Goal: Information Seeking & Learning: Learn about a topic

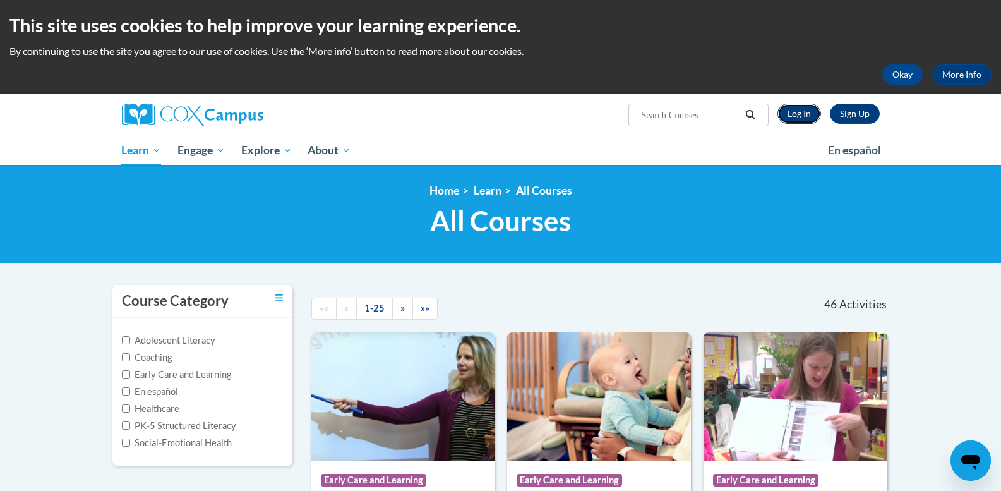
click at [802, 113] on link "Log In" at bounding box center [800, 114] width 44 height 20
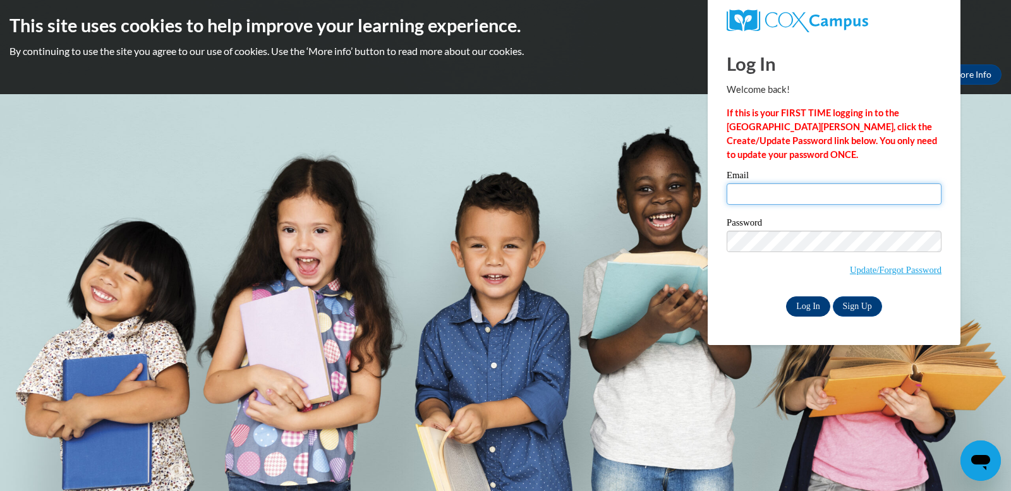
type input "[EMAIL_ADDRESS][DOMAIN_NAME]"
click at [815, 307] on input "Log In" at bounding box center [808, 306] width 44 height 20
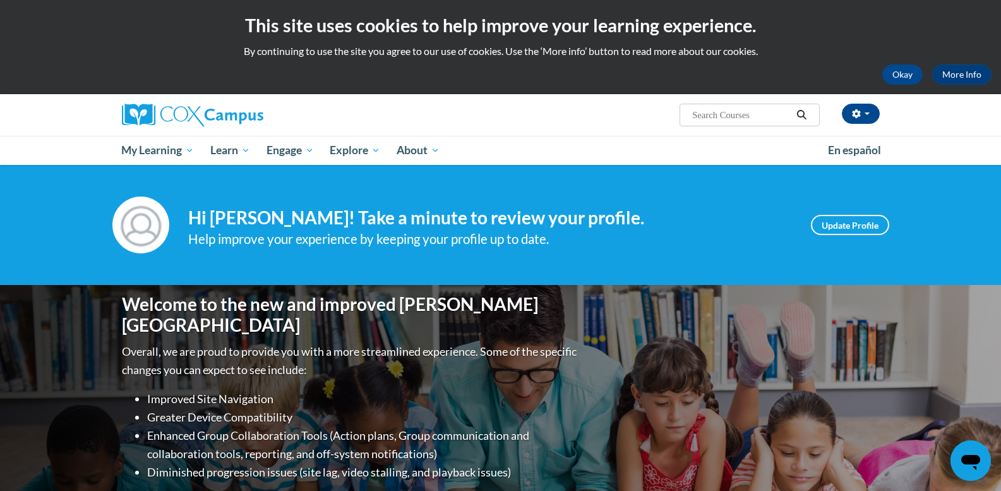
click at [815, 307] on div "Welcome to the new and improved Cox Campus Overall, we are proud to provide you…" at bounding box center [501, 411] width 796 height 253
click at [840, 225] on link "Update Profile" at bounding box center [850, 225] width 78 height 20
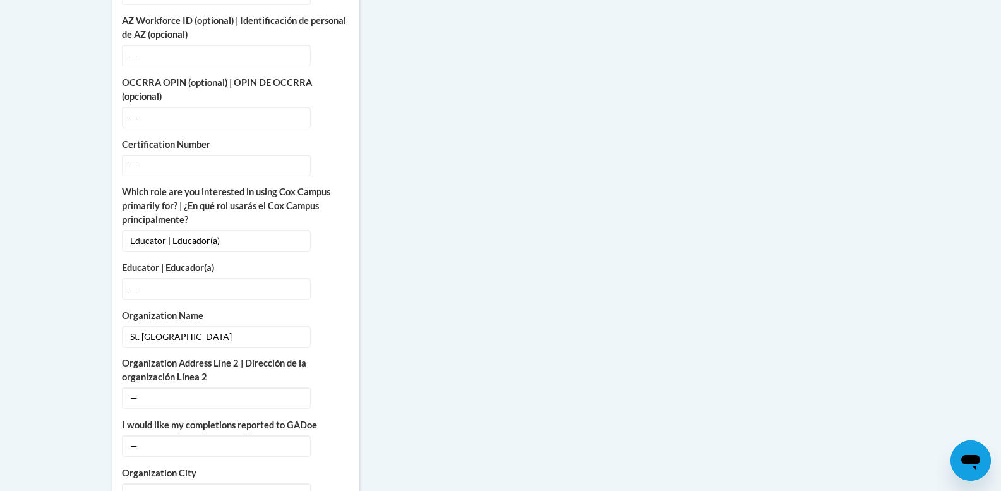
scroll to position [682, 0]
click at [162, 106] on span "—" at bounding box center [216, 116] width 189 height 21
click at [137, 106] on span "—" at bounding box center [216, 116] width 189 height 21
click at [130, 106] on span "—" at bounding box center [216, 116] width 189 height 21
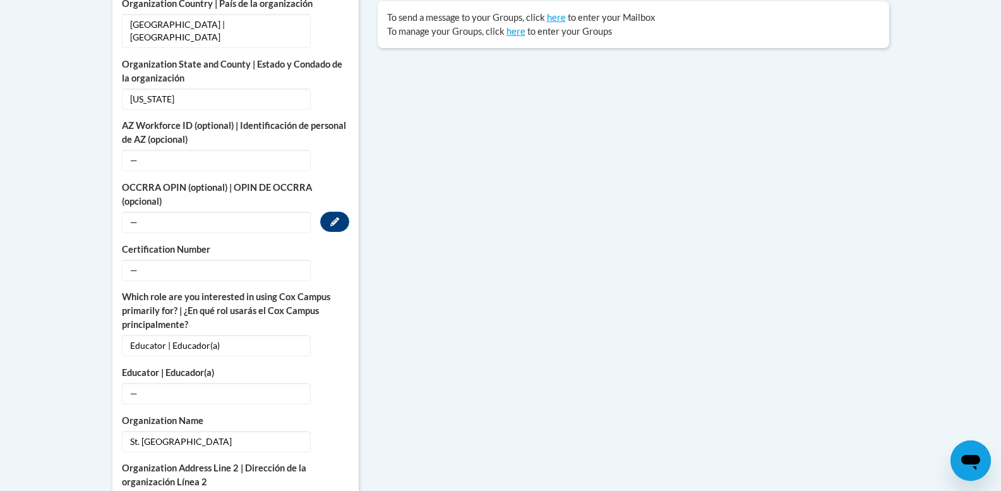
scroll to position [579, 0]
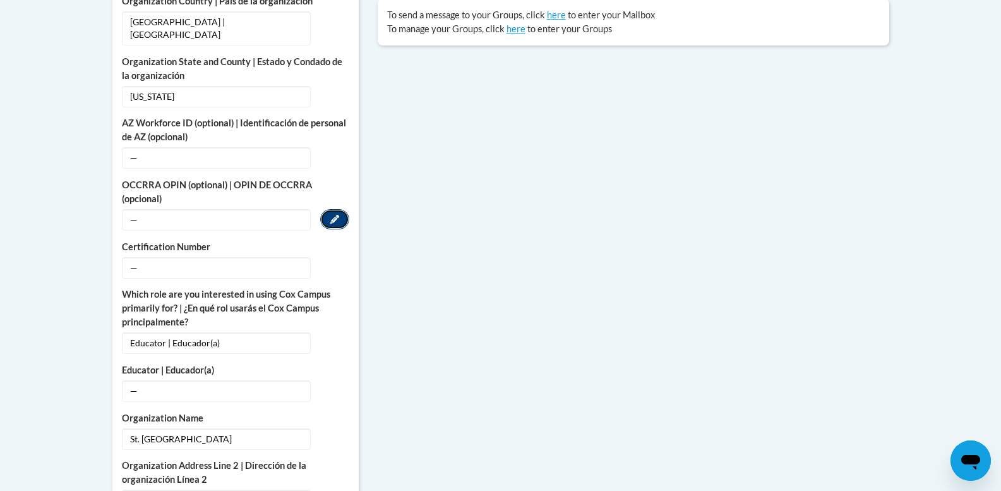
click at [335, 215] on icon "Custom profile fields" at bounding box center [334, 219] width 9 height 9
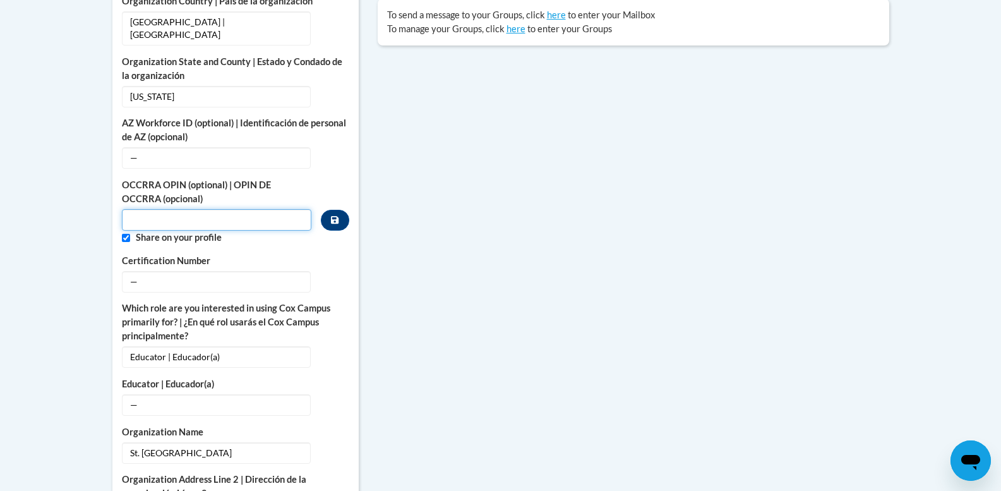
click at [133, 209] on input "Custom profile fields" at bounding box center [217, 219] width 190 height 21
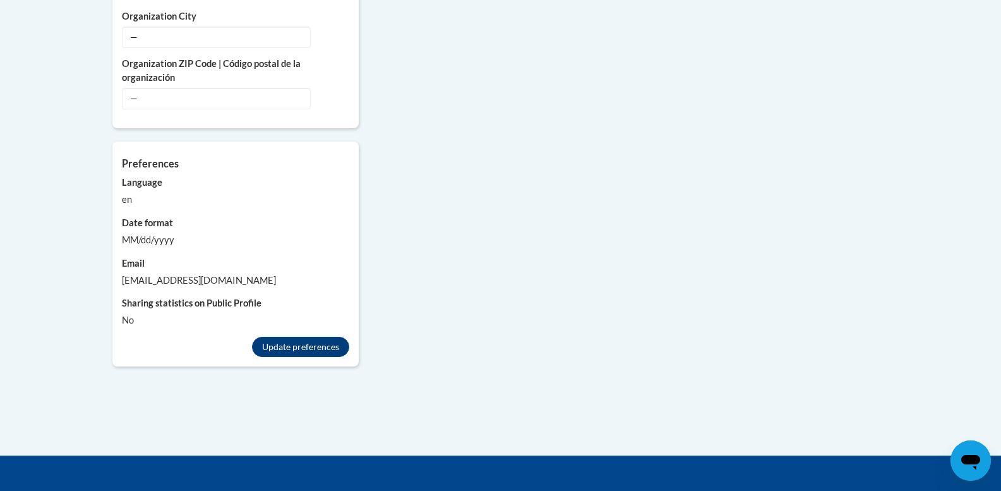
scroll to position [1161, 0]
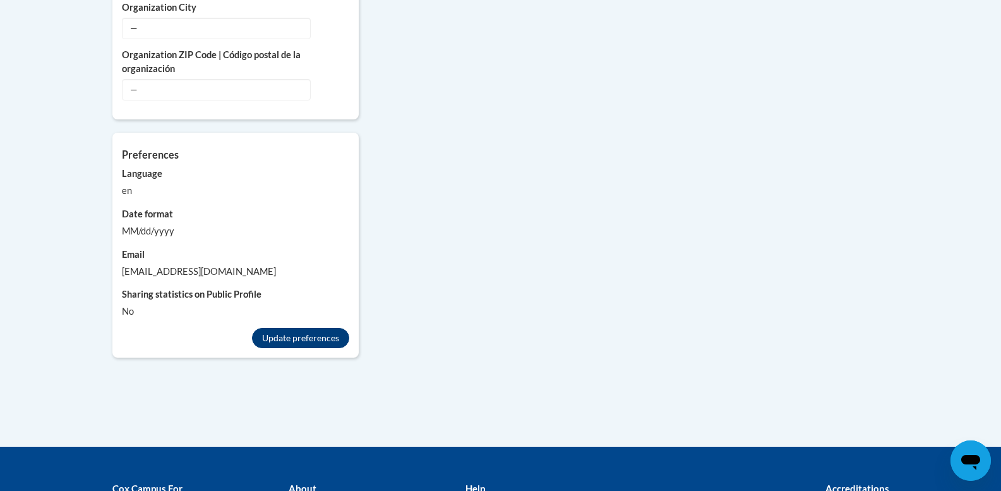
type input "11096251"
click at [318, 328] on button "Update preferences" at bounding box center [300, 338] width 97 height 20
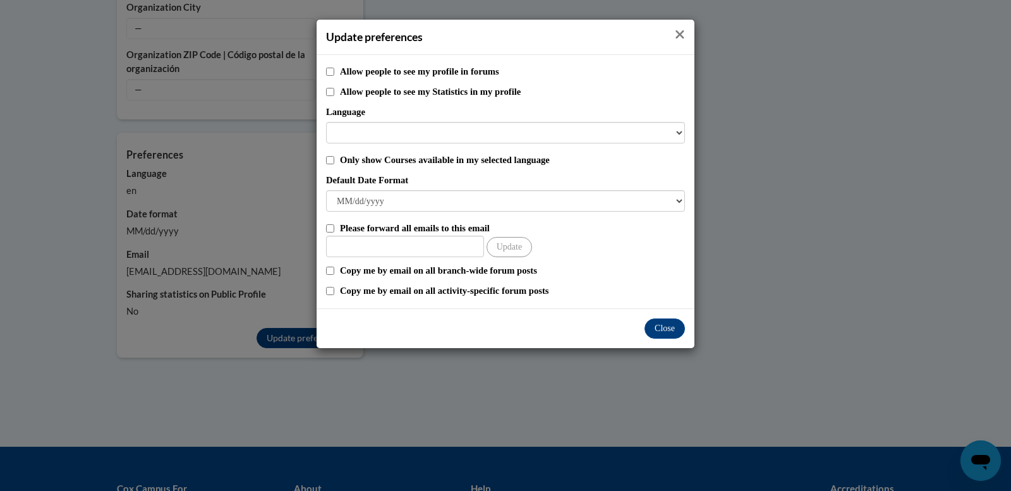
click at [678, 37] on icon "Close" at bounding box center [680, 34] width 8 height 8
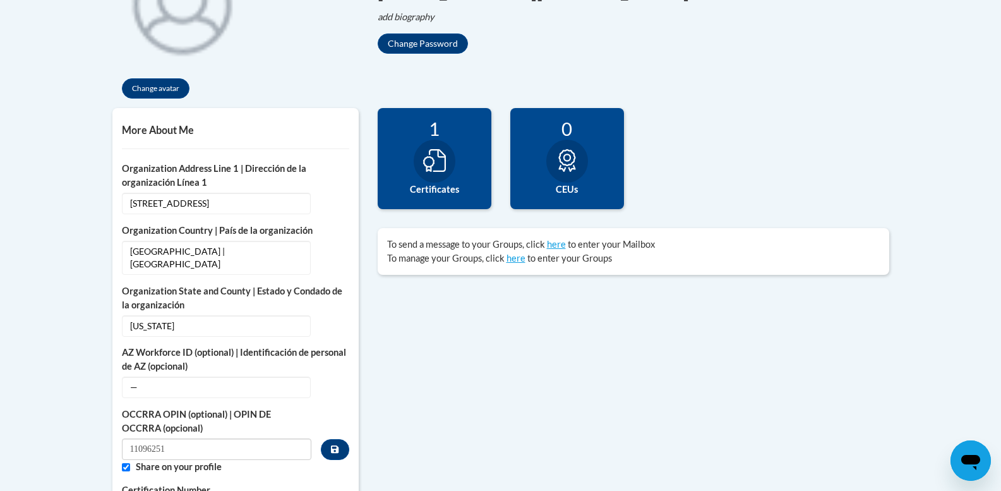
scroll to position [349, 0]
click at [569, 157] on icon at bounding box center [567, 161] width 17 height 23
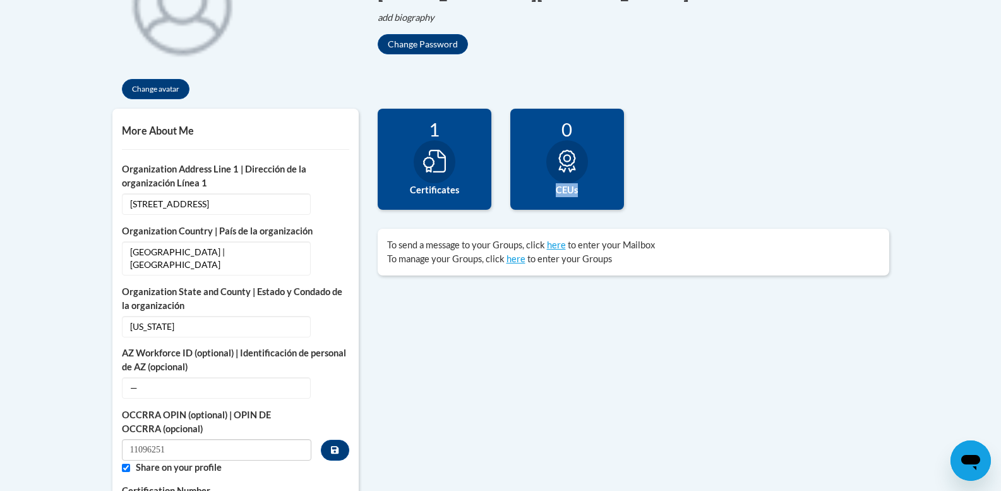
click at [569, 157] on icon at bounding box center [567, 161] width 17 height 23
drag, startPoint x: 569, startPoint y: 157, endPoint x: 566, endPoint y: 190, distance: 32.4
click at [566, 190] on label "CEUs" at bounding box center [567, 190] width 95 height 14
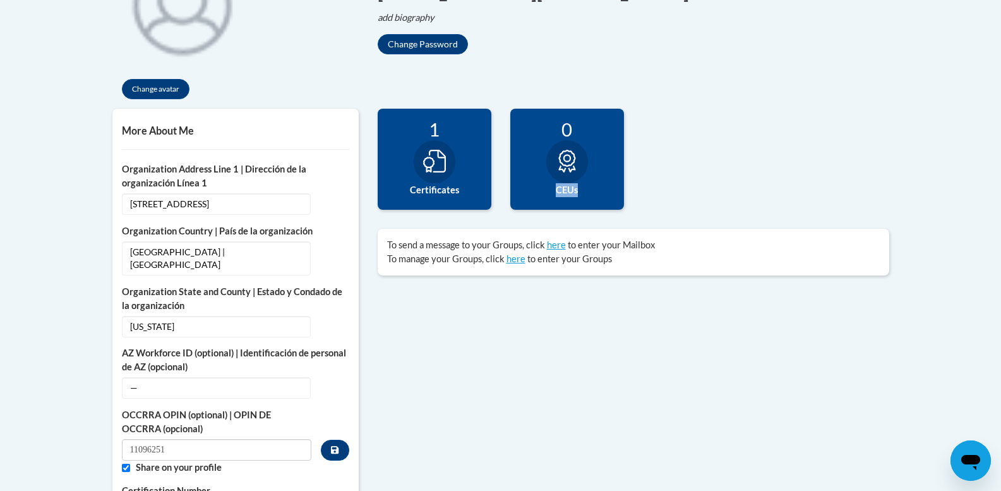
click at [566, 190] on label "CEUs" at bounding box center [567, 190] width 95 height 14
click at [584, 149] on div at bounding box center [568, 161] width 42 height 43
click at [568, 181] on div at bounding box center [568, 161] width 42 height 43
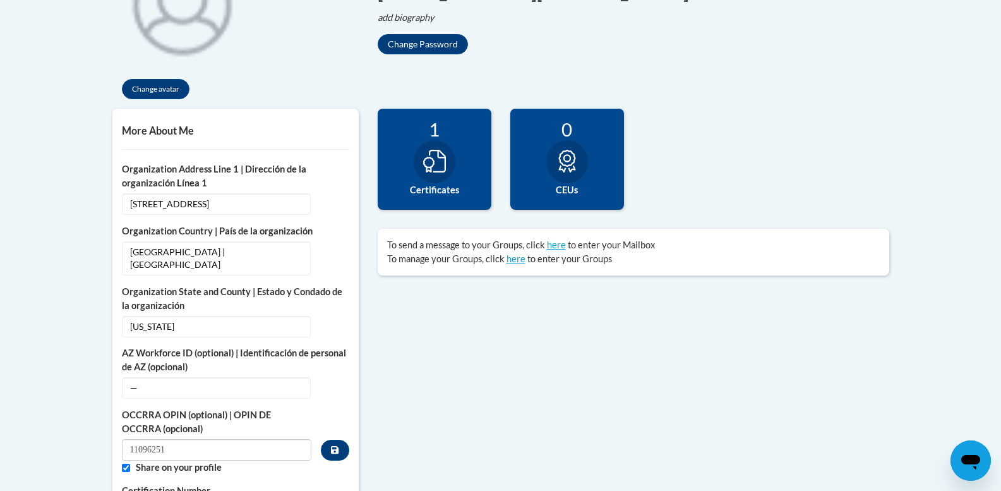
click at [568, 181] on div at bounding box center [568, 161] width 42 height 43
click at [433, 155] on icon at bounding box center [434, 161] width 23 height 23
click at [437, 184] on label "Certificates" at bounding box center [434, 190] width 95 height 14
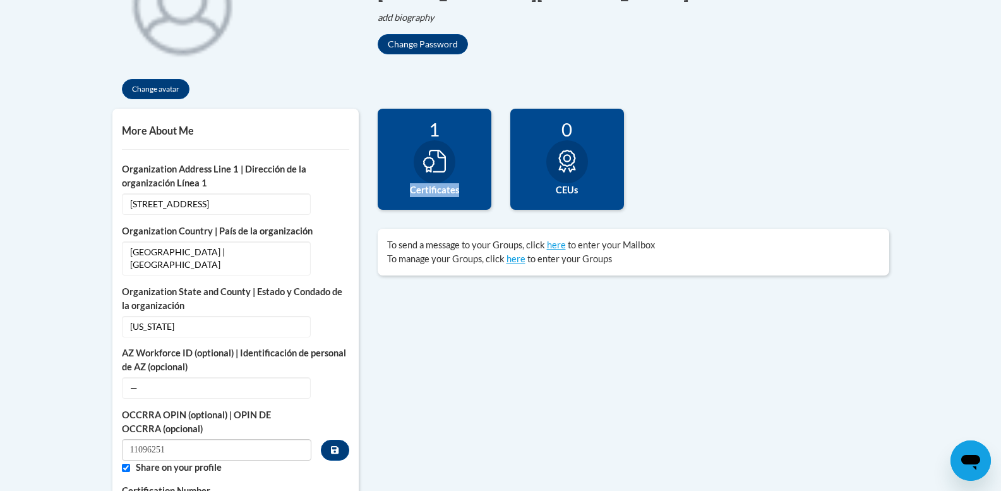
click at [437, 184] on label "Certificates" at bounding box center [434, 190] width 95 height 14
drag, startPoint x: 437, startPoint y: 184, endPoint x: 562, endPoint y: 161, distance: 127.3
click at [562, 161] on icon at bounding box center [567, 161] width 23 height 23
drag, startPoint x: 562, startPoint y: 161, endPoint x: 561, endPoint y: 167, distance: 6.4
click at [561, 167] on icon at bounding box center [567, 161] width 23 height 23
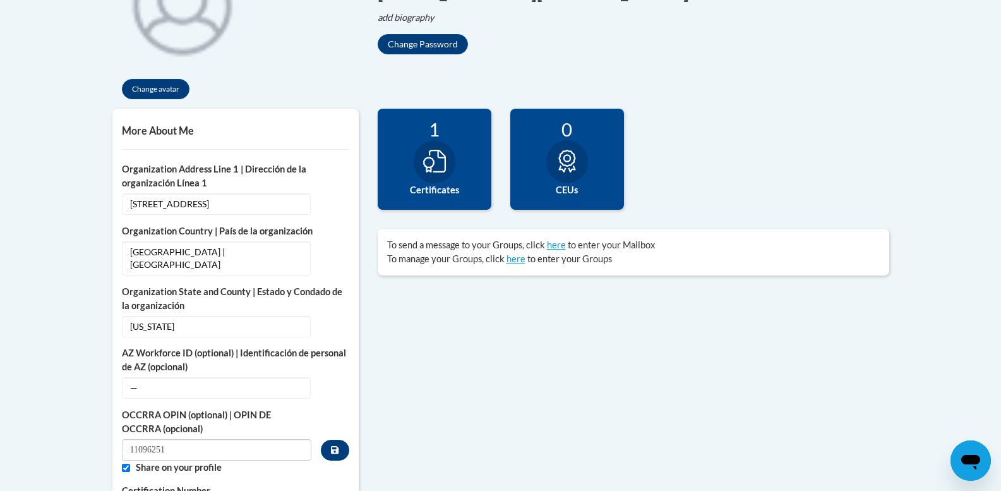
click at [561, 167] on icon at bounding box center [567, 161] width 23 height 23
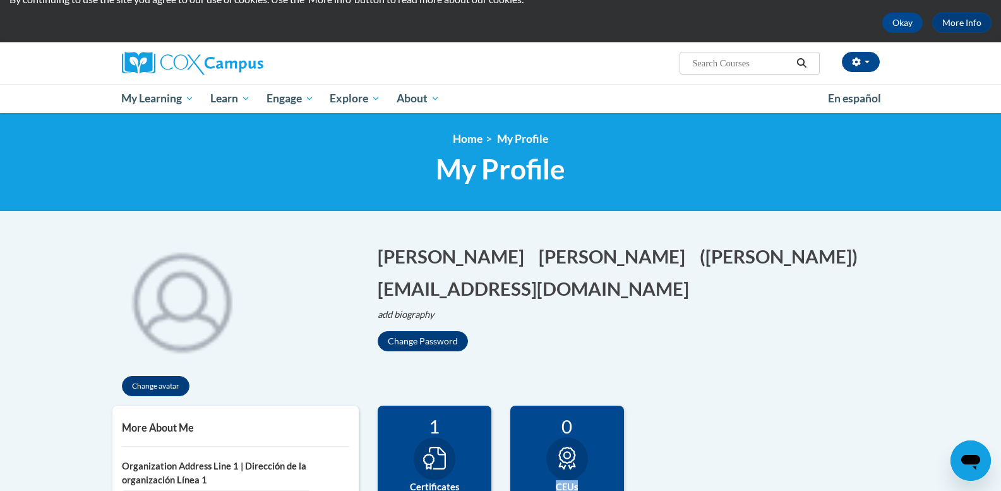
scroll to position [32, 0]
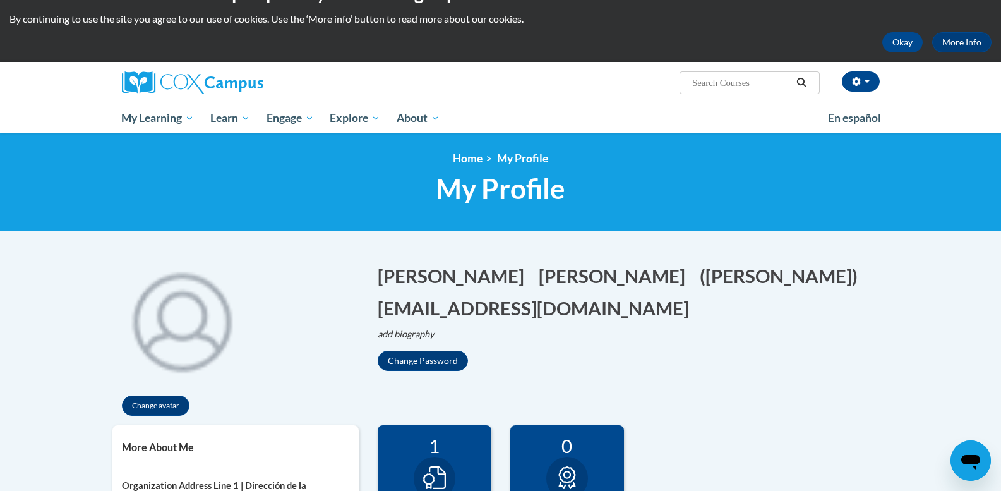
click at [521, 162] on span "My Profile" at bounding box center [522, 158] width 51 height 13
click at [468, 156] on link "Home" at bounding box center [468, 158] width 30 height 13
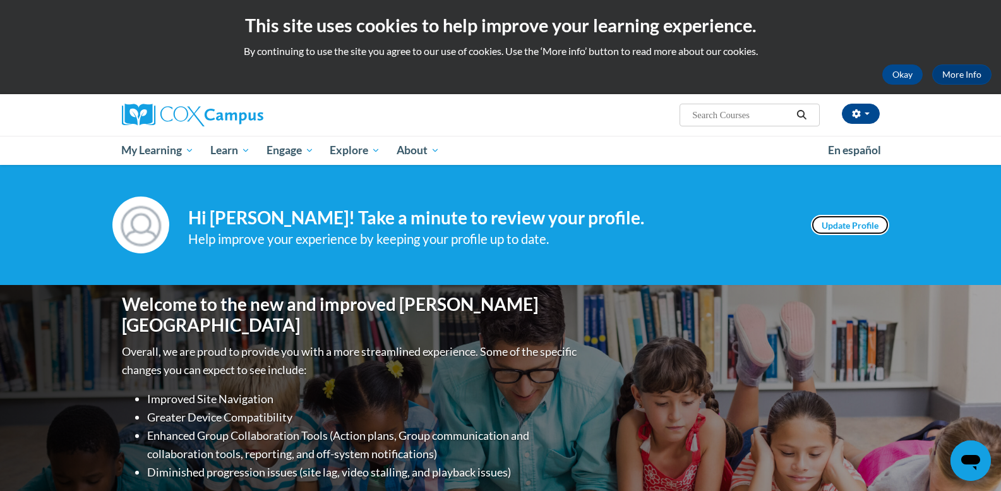
click at [853, 227] on link "Update Profile" at bounding box center [850, 225] width 78 height 20
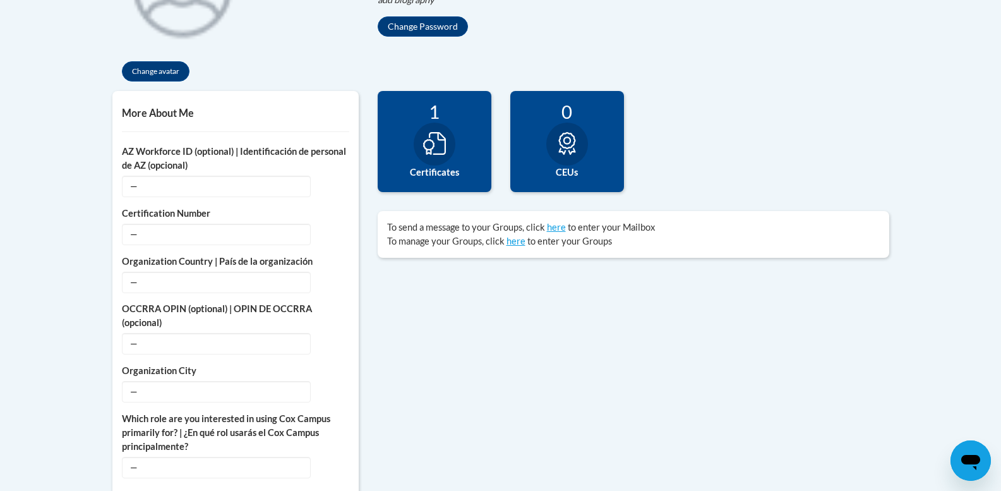
scroll to position [379, 0]
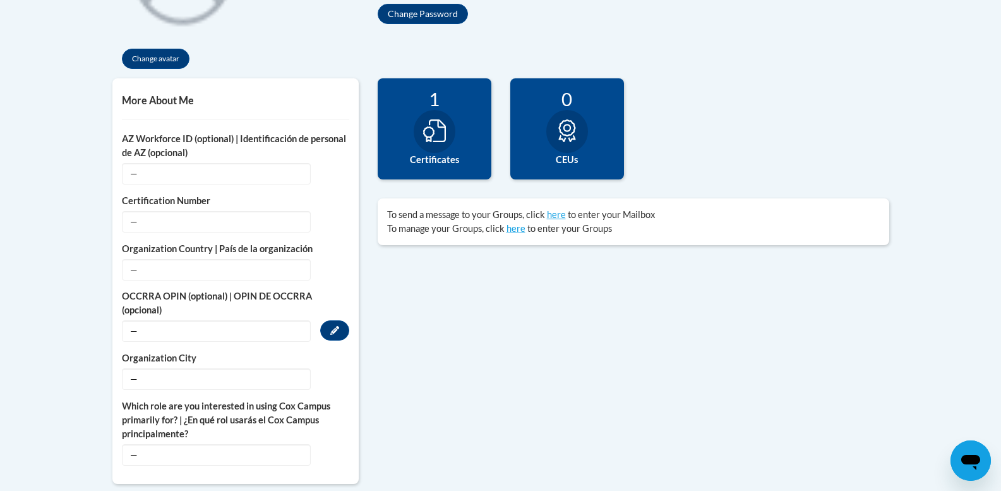
click at [197, 326] on span "—" at bounding box center [216, 330] width 189 height 21
click at [334, 333] on icon "Custom profile fields" at bounding box center [334, 330] width 9 height 9
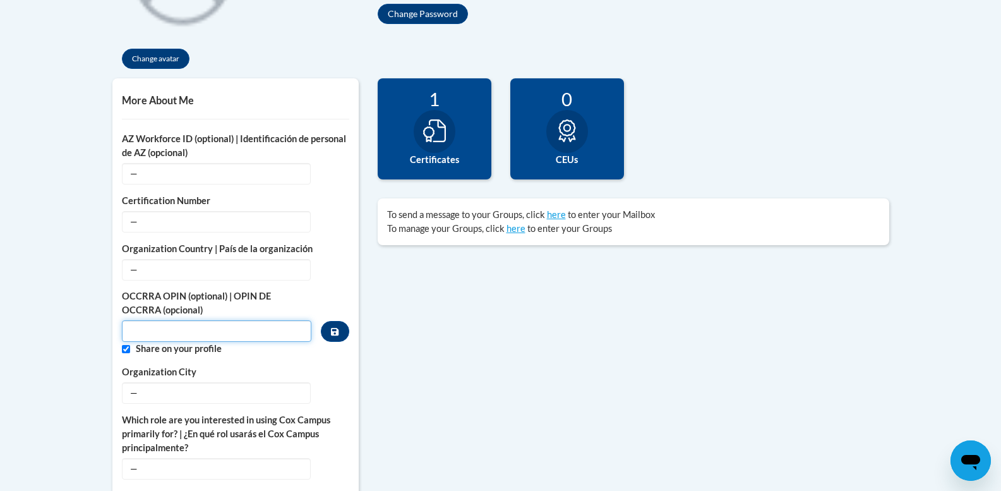
click at [191, 334] on input "Custom profile fields" at bounding box center [217, 330] width 190 height 21
type input "11096251"
click at [336, 332] on icon "Custom profile fields" at bounding box center [335, 331] width 8 height 9
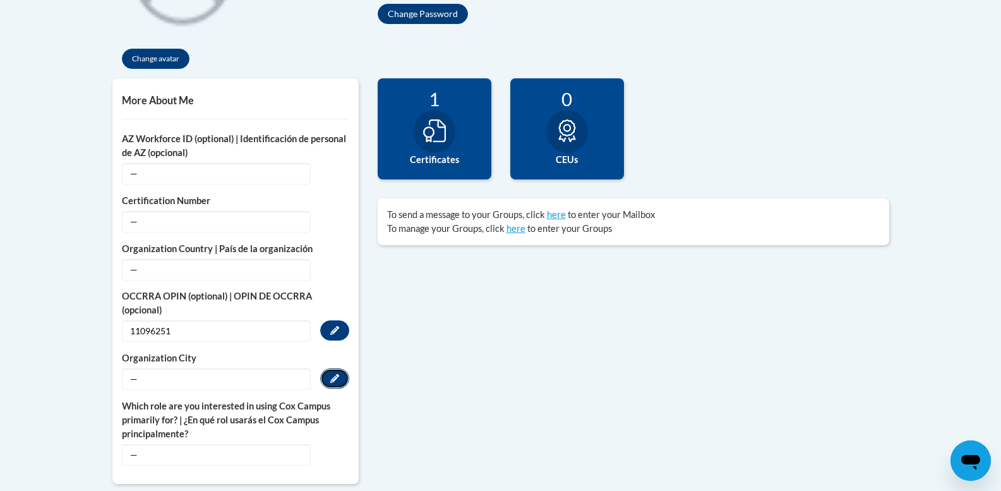
click at [335, 381] on icon "Custom profile fields" at bounding box center [334, 378] width 9 height 9
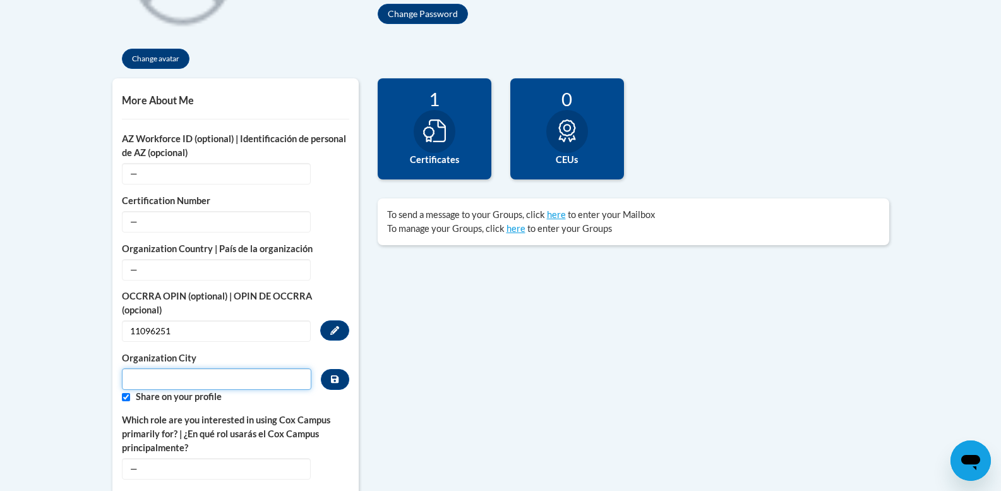
click at [138, 378] on input "Metadata input" at bounding box center [217, 378] width 190 height 21
click at [138, 379] on input "Metadata input" at bounding box center [217, 378] width 190 height 21
type input "Akron"
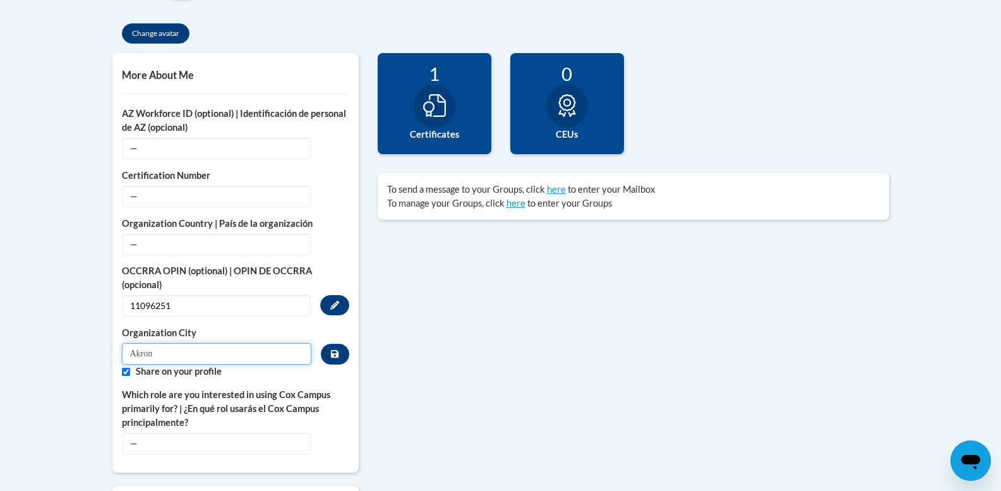
scroll to position [430, 0]
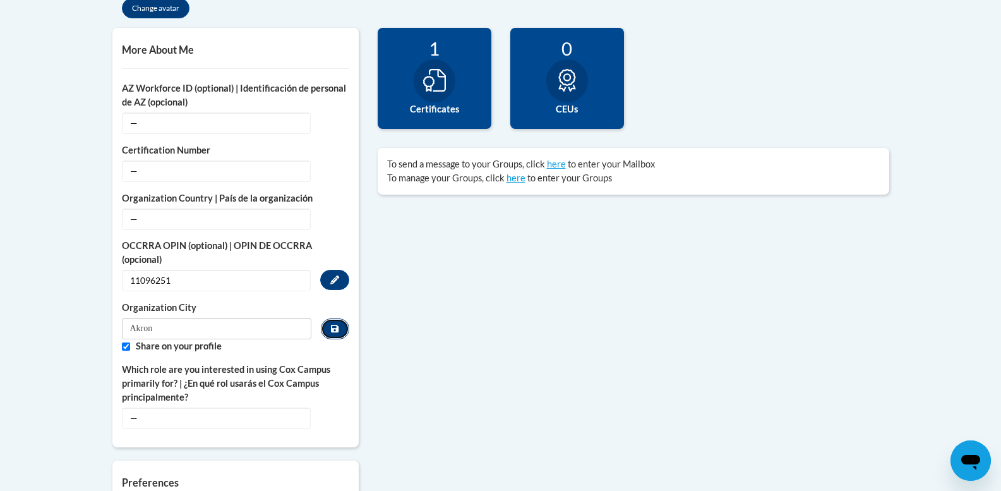
click at [332, 330] on icon "Custom profile fields" at bounding box center [335, 329] width 8 height 8
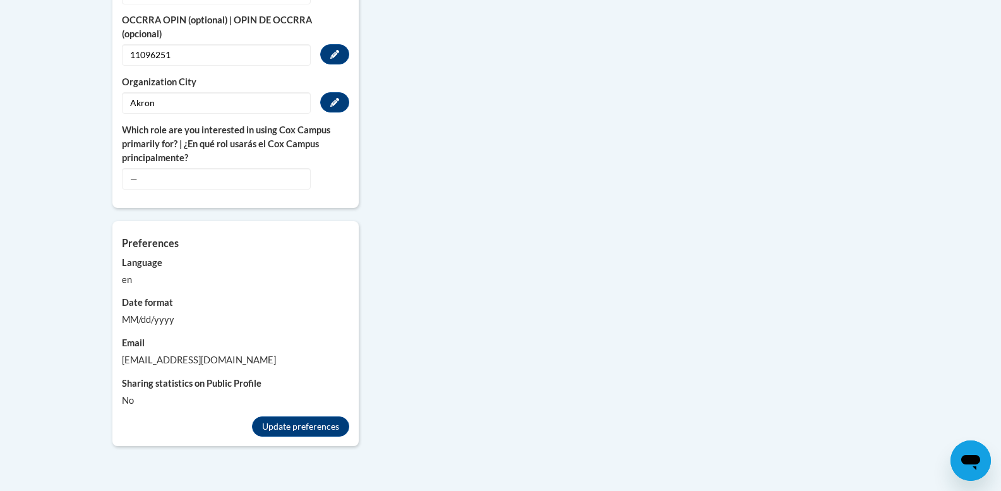
scroll to position [682, 0]
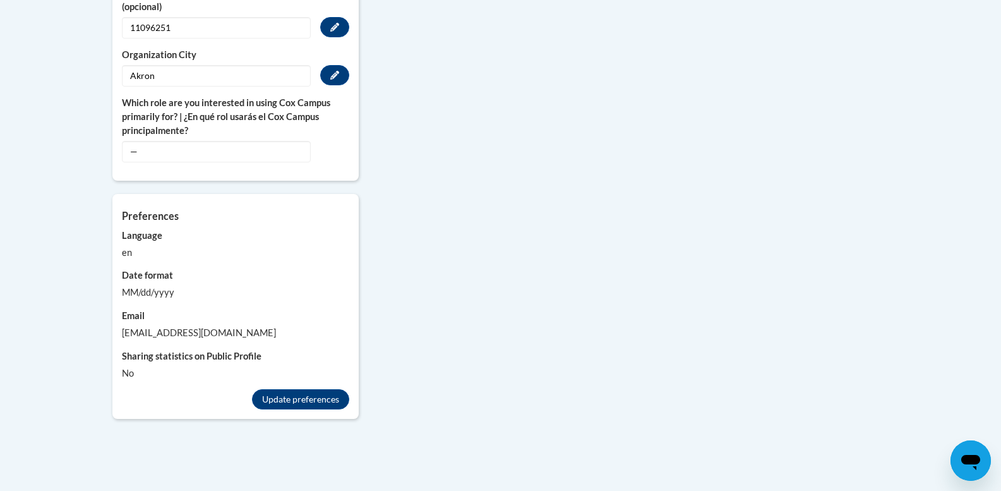
click at [153, 238] on label "Language" at bounding box center [235, 236] width 227 height 14
click at [151, 262] on div "Preferences Account preferences related to language, date formats and messages.…" at bounding box center [235, 296] width 246 height 205
click at [301, 389] on button "Update preferences" at bounding box center [300, 399] width 97 height 20
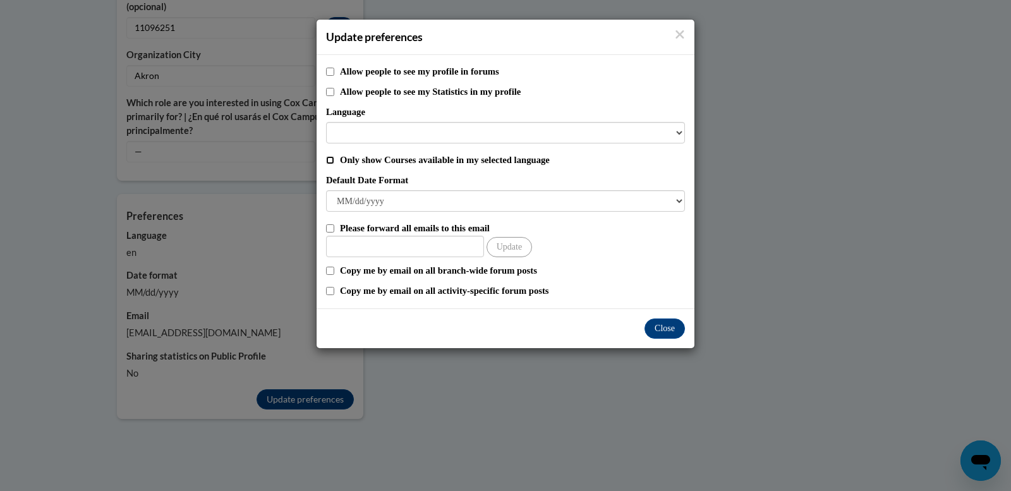
click at [327, 161] on input "Only show Courses available in my selected language" at bounding box center [330, 160] width 8 height 8
checkbox input "true"
click at [662, 329] on button "Close" at bounding box center [664, 328] width 40 height 20
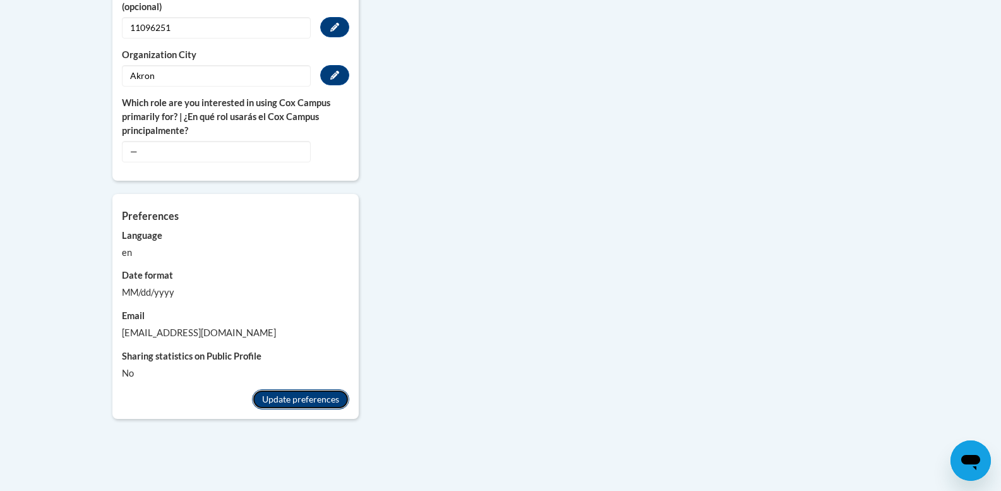
click at [294, 395] on button "Update preferences" at bounding box center [300, 399] width 97 height 20
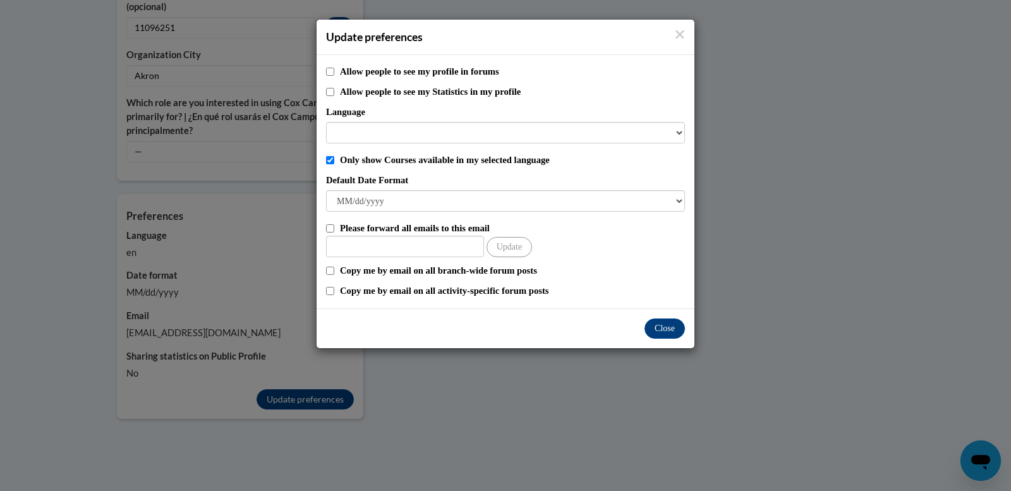
click at [675, 317] on div "Close" at bounding box center [506, 328] width 378 height 40
click at [675, 321] on button "Close" at bounding box center [664, 328] width 40 height 20
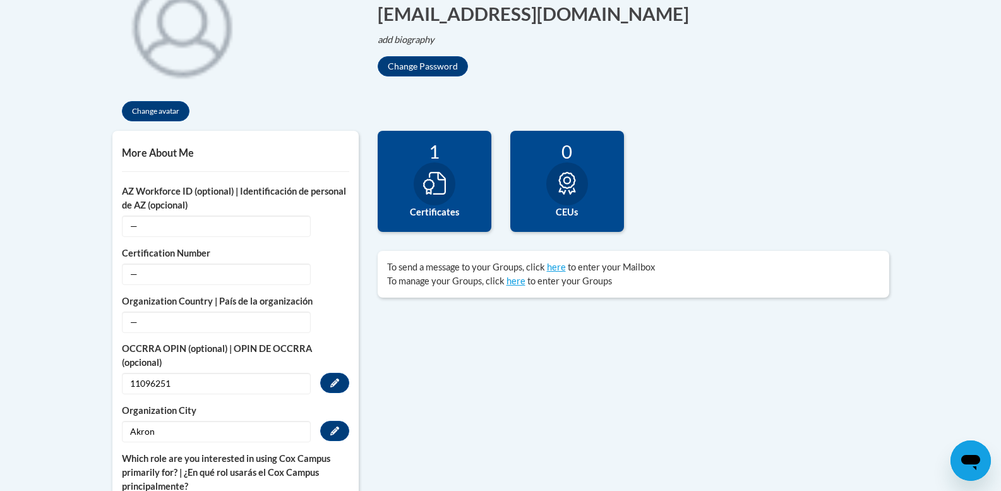
scroll to position [351, 0]
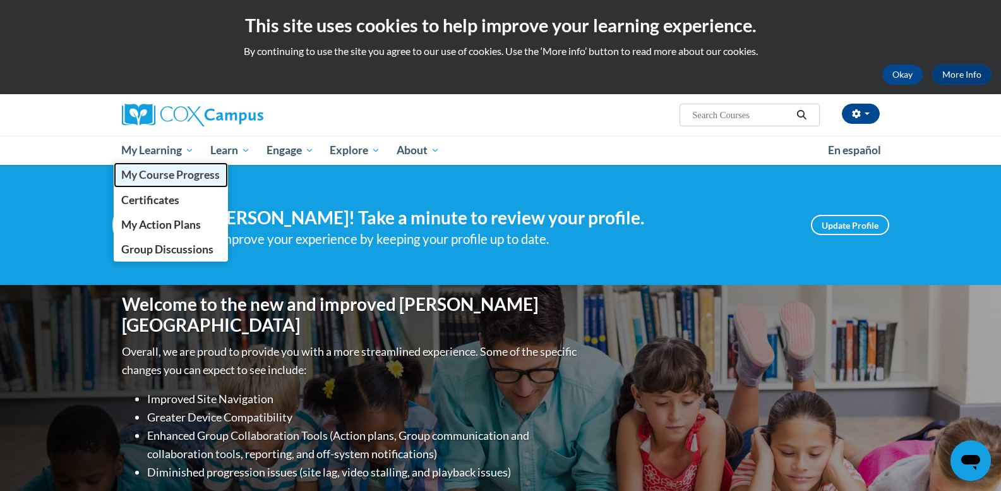
click at [176, 176] on span "My Course Progress" at bounding box center [170, 174] width 99 height 13
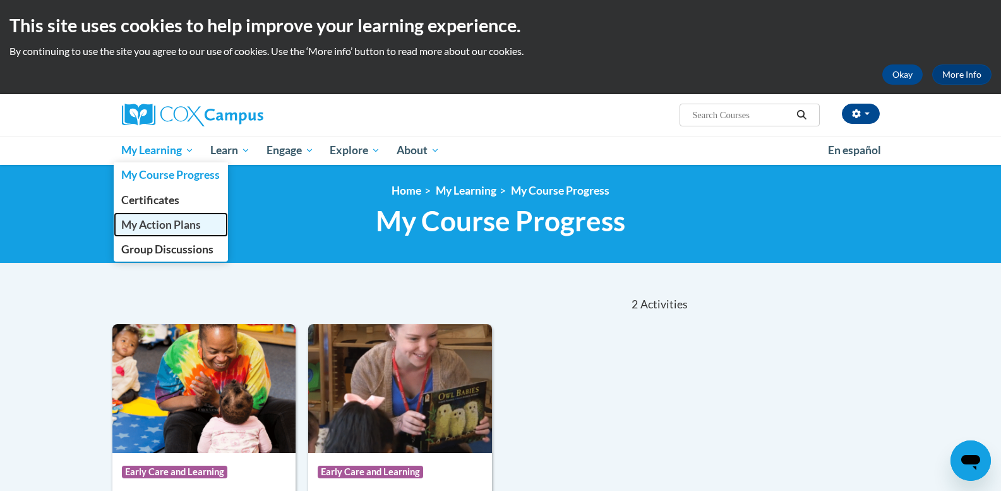
click at [157, 219] on span "My Action Plans" at bounding box center [161, 224] width 80 height 13
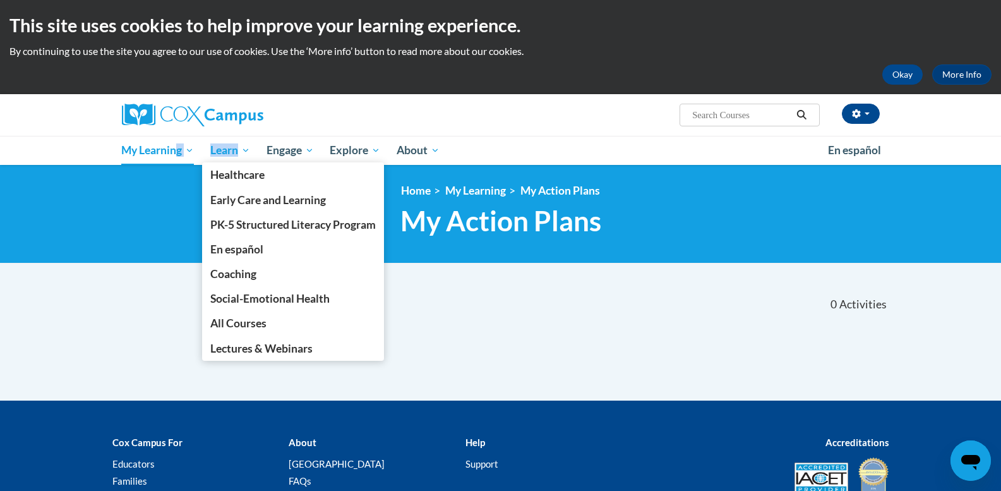
drag, startPoint x: 174, startPoint y: 154, endPoint x: 241, endPoint y: 152, distance: 67.0
click at [241, 152] on ul "My Learning My Learning My Course Progress Certificates My Action Plans Group D…" at bounding box center [467, 150] width 706 height 29
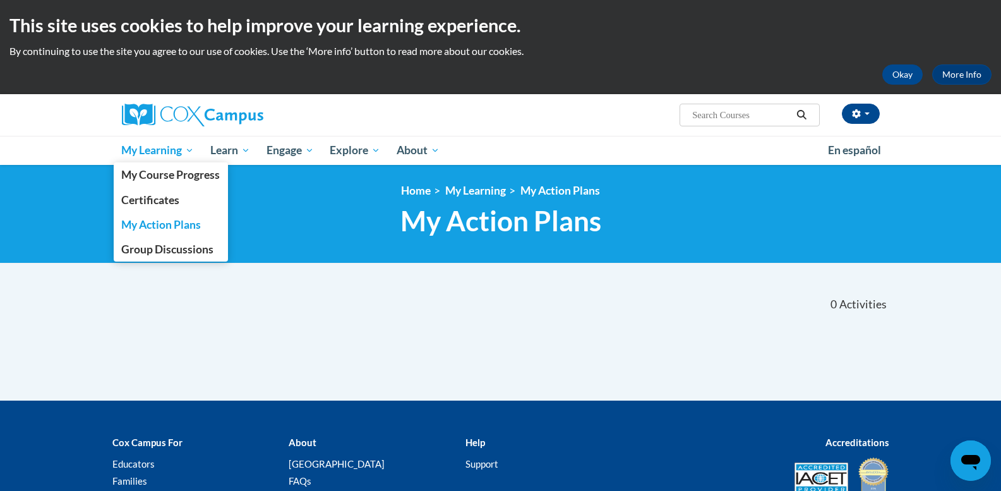
click at [166, 142] on link "My Learning" at bounding box center [158, 150] width 89 height 29
click at [172, 172] on span "My Course Progress" at bounding box center [170, 174] width 99 height 13
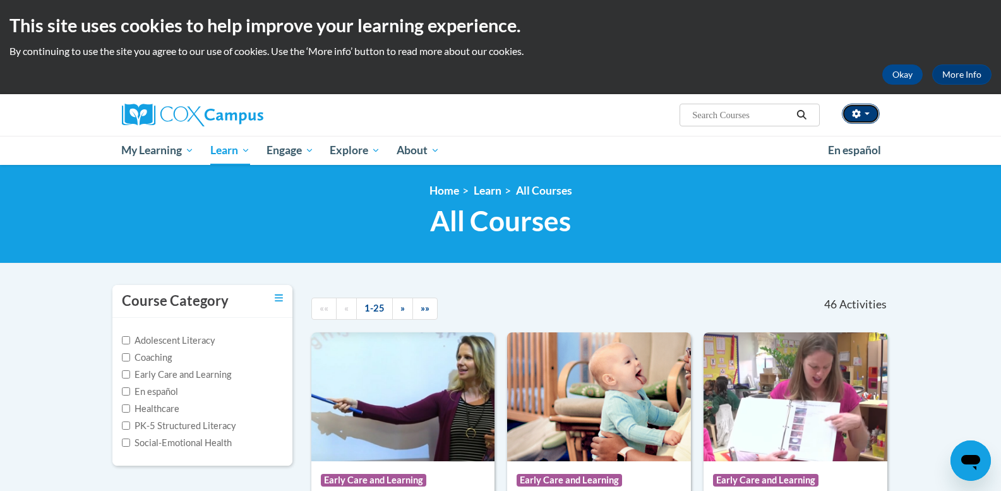
click at [867, 114] on span "button" at bounding box center [867, 113] width 5 height 3
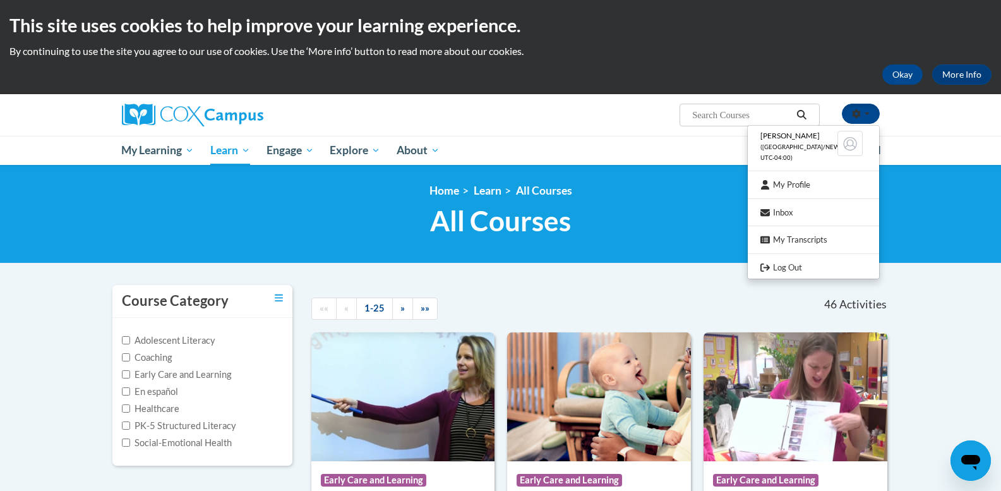
click at [710, 153] on ul "My Learning My Learning My Course Progress Certificates My Action Plans Group D…" at bounding box center [467, 150] width 706 height 29
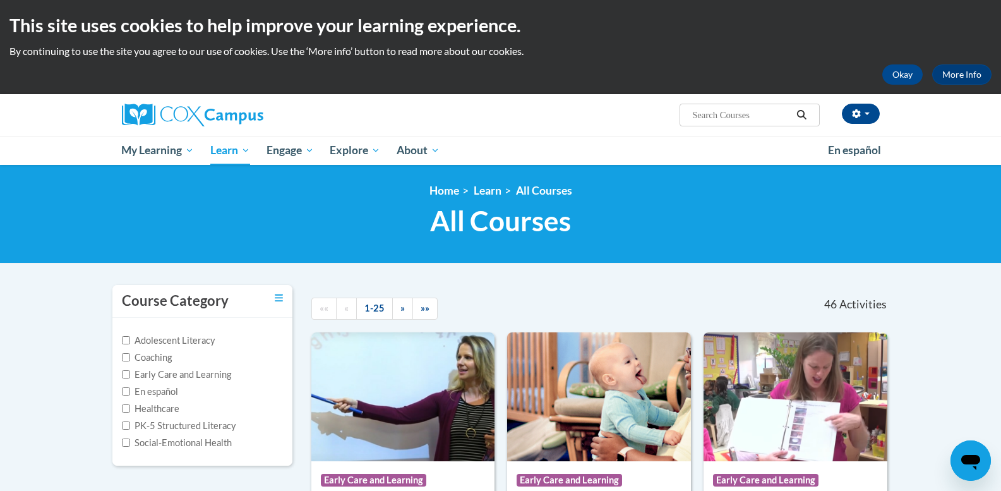
click at [733, 119] on input "Search..." at bounding box center [741, 114] width 101 height 15
type input "monitoring children's progress in language & literacy in the early years"
click at [801, 113] on icon "Search" at bounding box center [801, 114] width 11 height 9
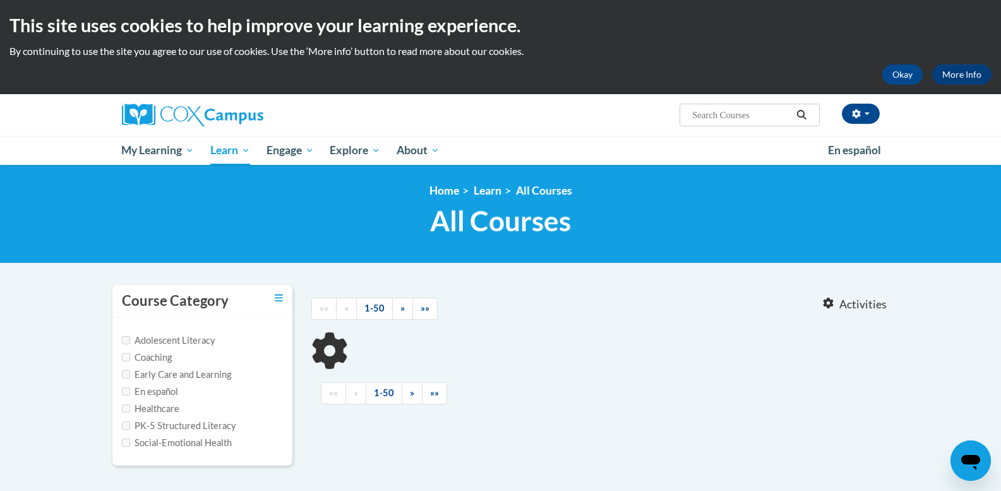
type input "monitoring children's progress in language"
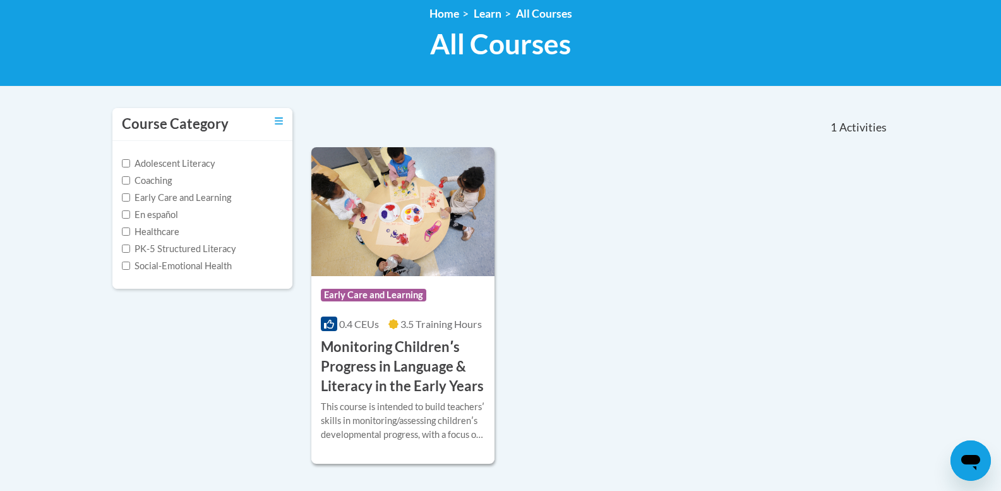
scroll to position [202, 0]
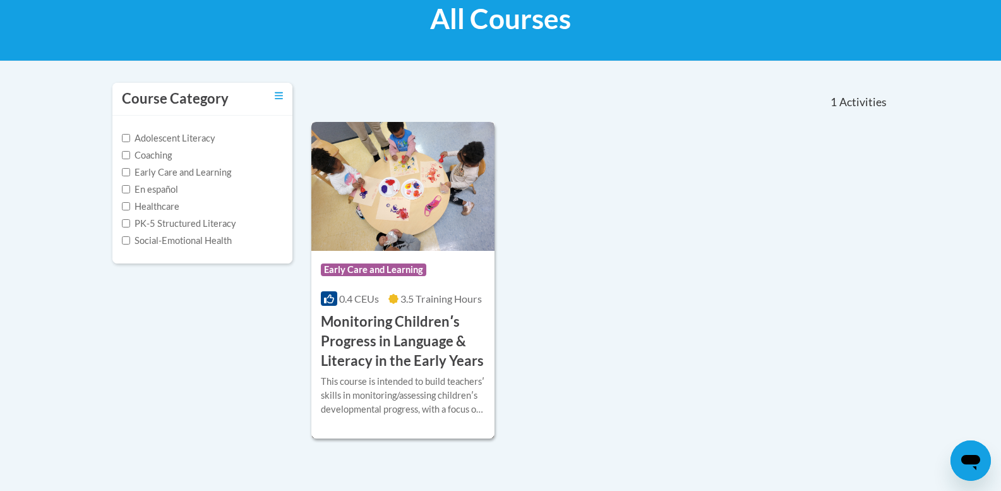
click at [358, 273] on span "Early Care and Learning" at bounding box center [374, 269] width 106 height 13
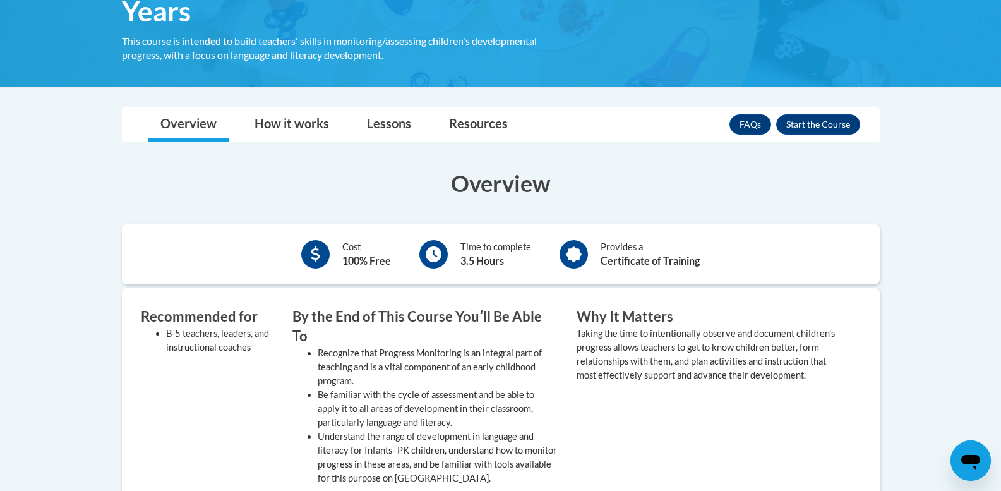
scroll to position [293, 0]
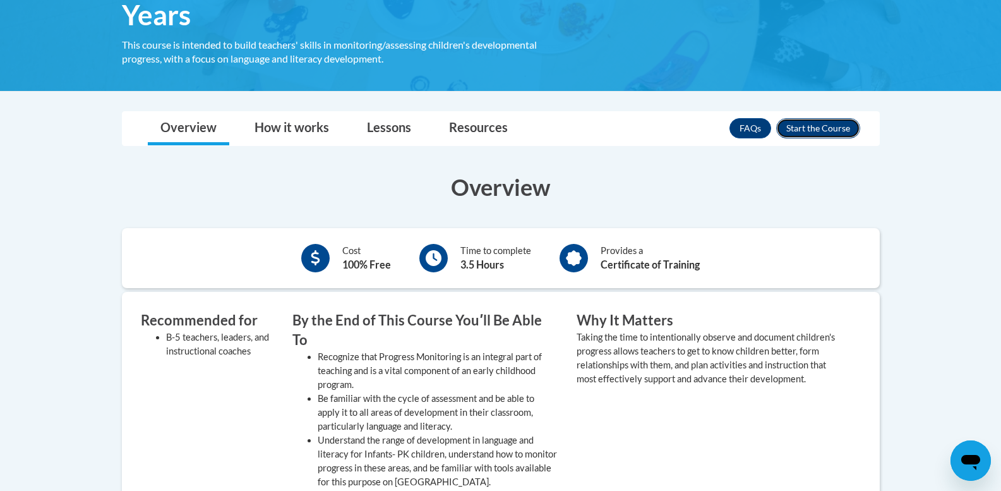
click at [816, 127] on button "Enroll" at bounding box center [819, 128] width 84 height 20
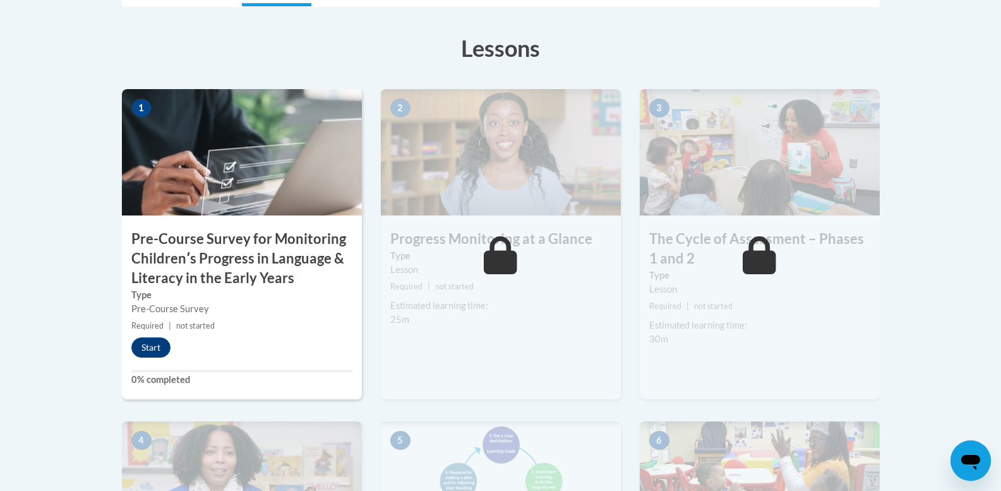
scroll to position [362, 0]
